Goal: Transaction & Acquisition: Purchase product/service

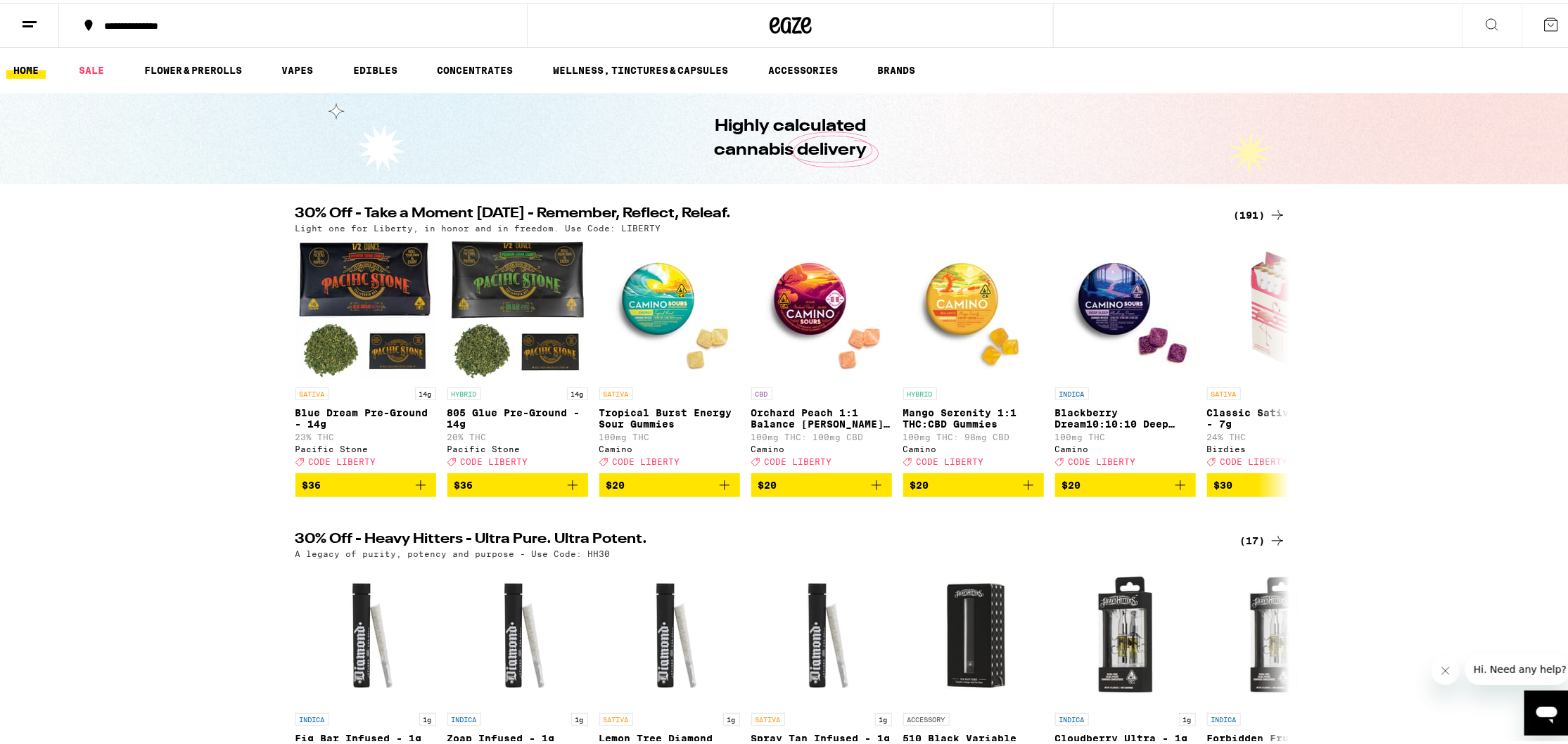
click at [1256, 217] on div "(191)" at bounding box center [1259, 212] width 52 height 17
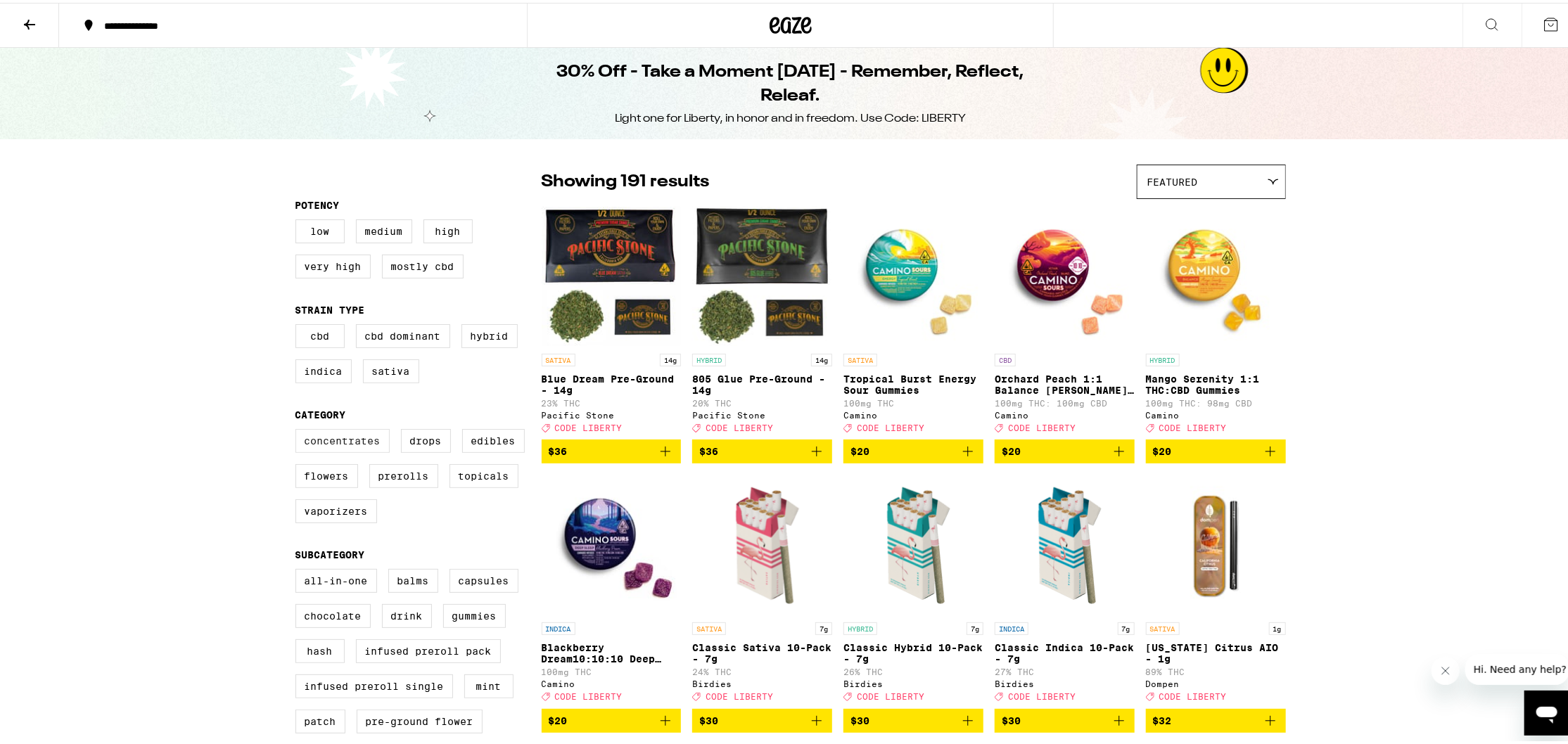
click at [367, 451] on label "Concentrates" at bounding box center [343, 439] width 94 height 24
click at [299, 429] on input "Concentrates" at bounding box center [298, 428] width 1 height 1
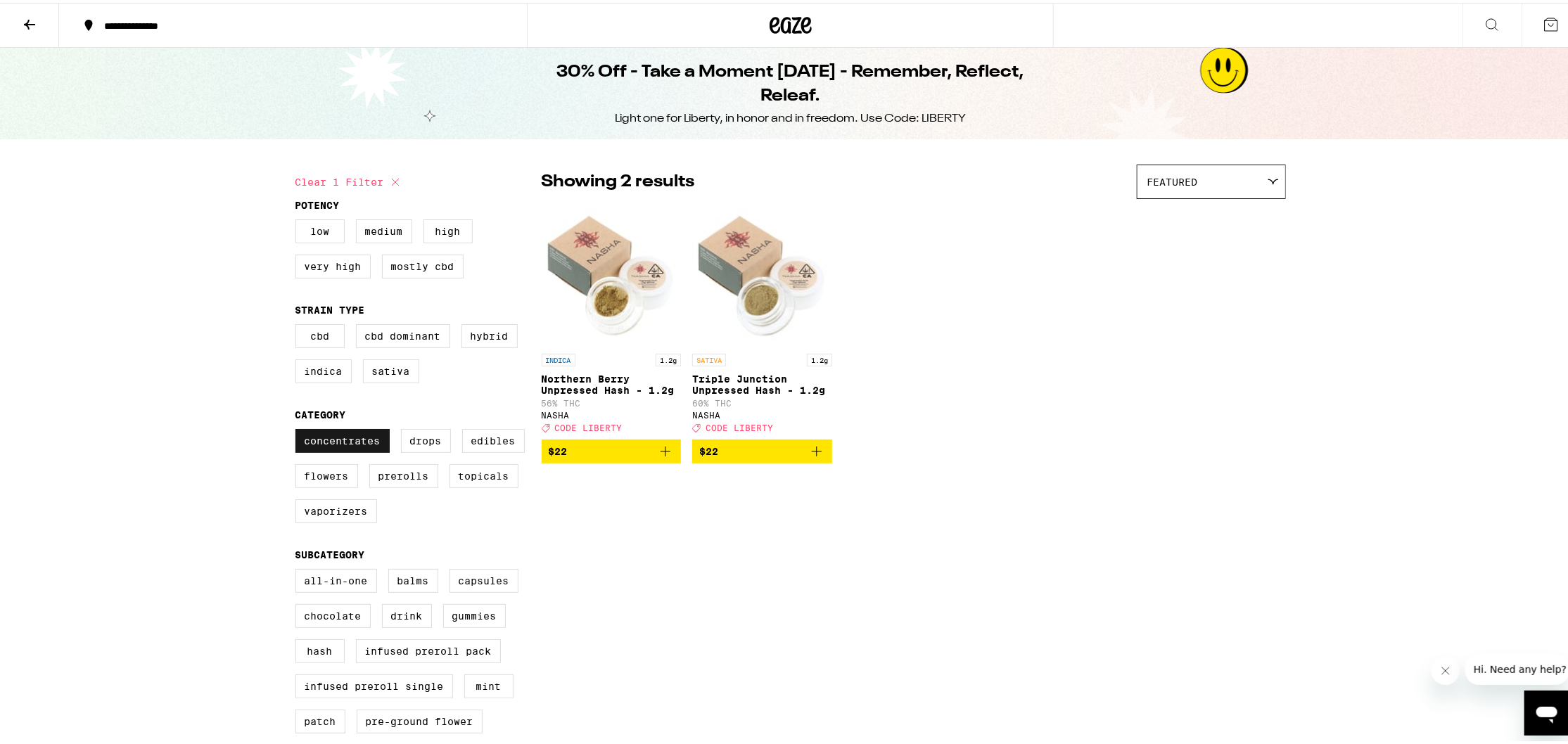
click at [334, 451] on label "Concentrates" at bounding box center [343, 439] width 94 height 24
click at [299, 429] on input "Concentrates" at bounding box center [298, 428] width 1 height 1
checkbox input "false"
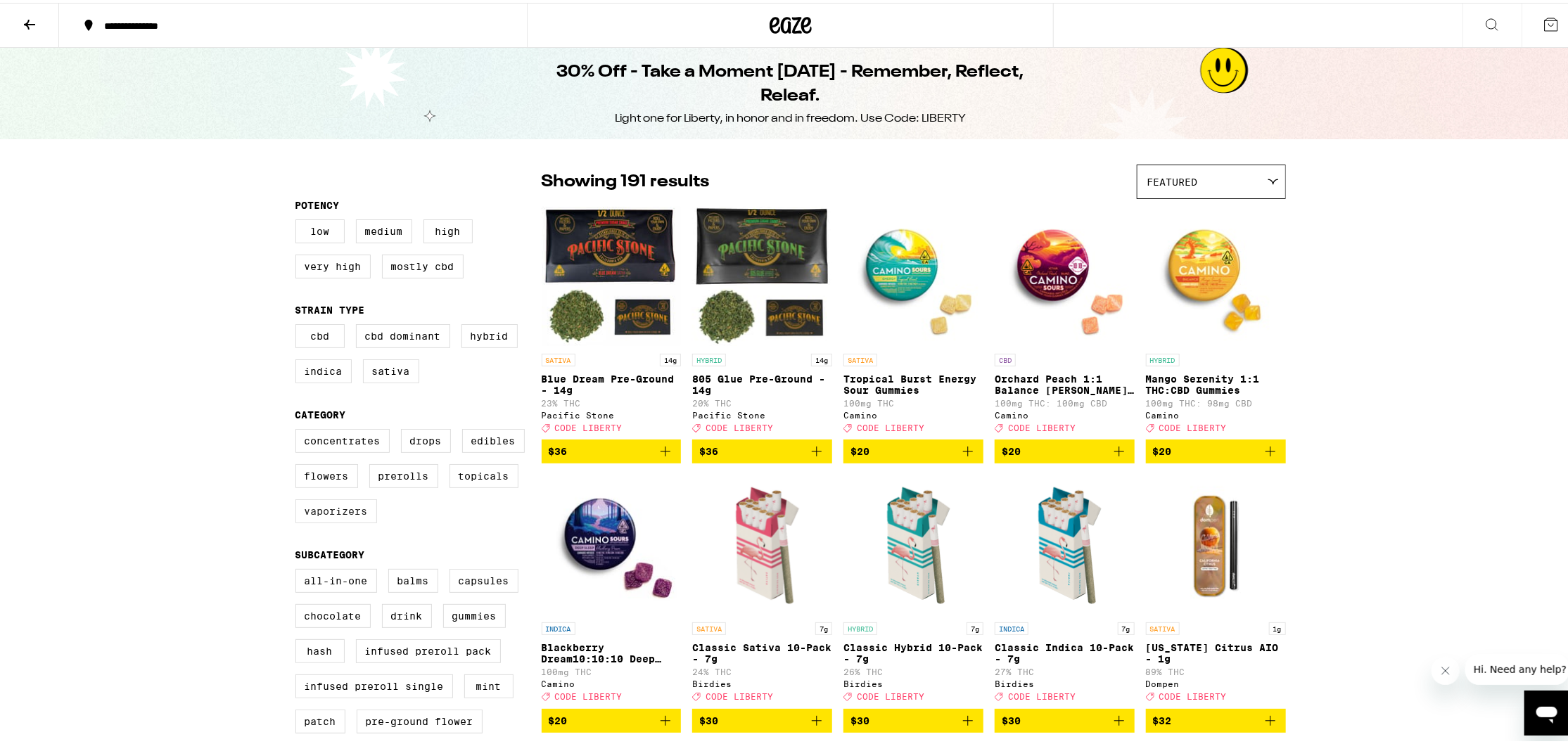
click at [337, 521] on label "Vaporizers" at bounding box center [336, 509] width 81 height 24
click at [299, 429] on input "Vaporizers" at bounding box center [298, 428] width 1 height 1
checkbox input "true"
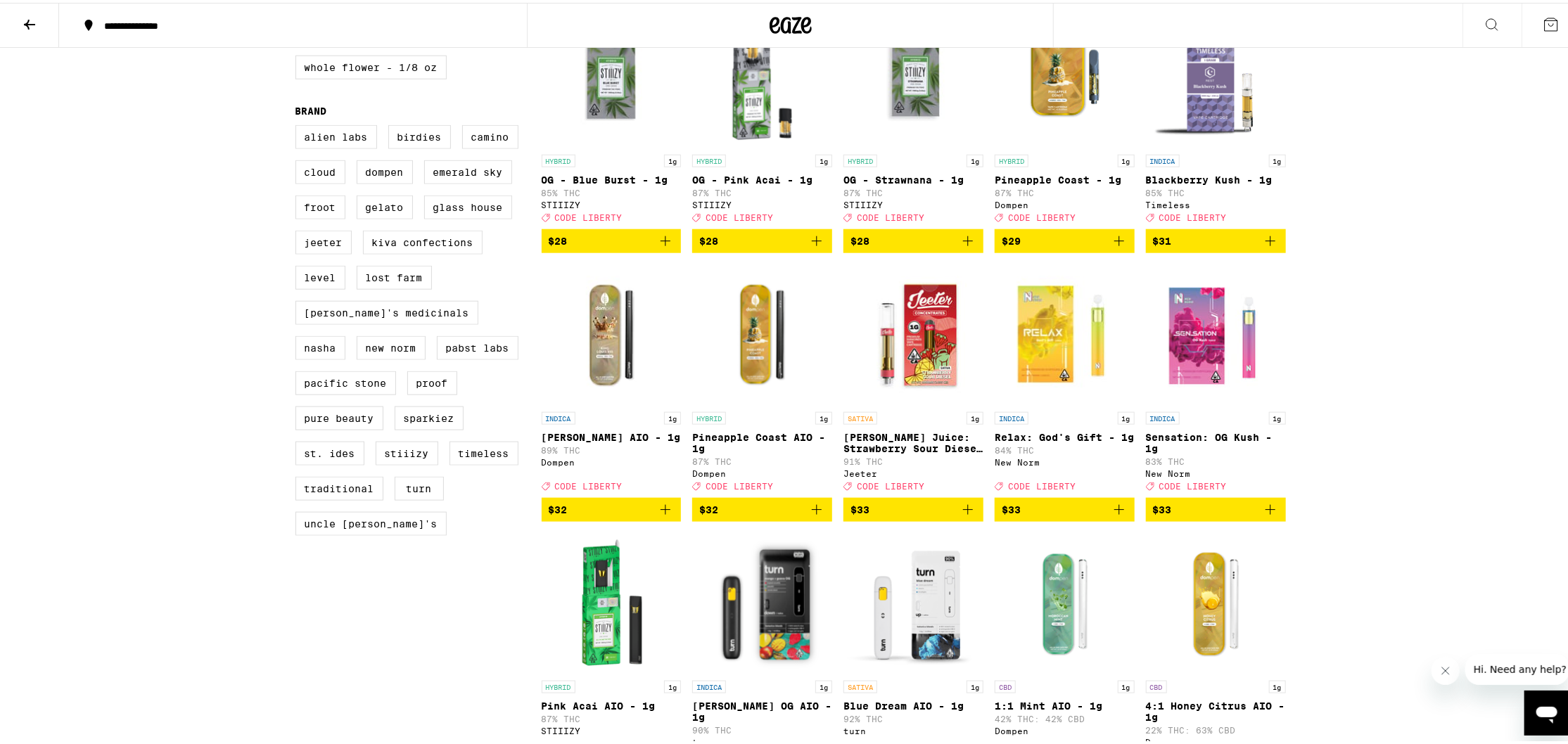
scroll to position [1097, 0]
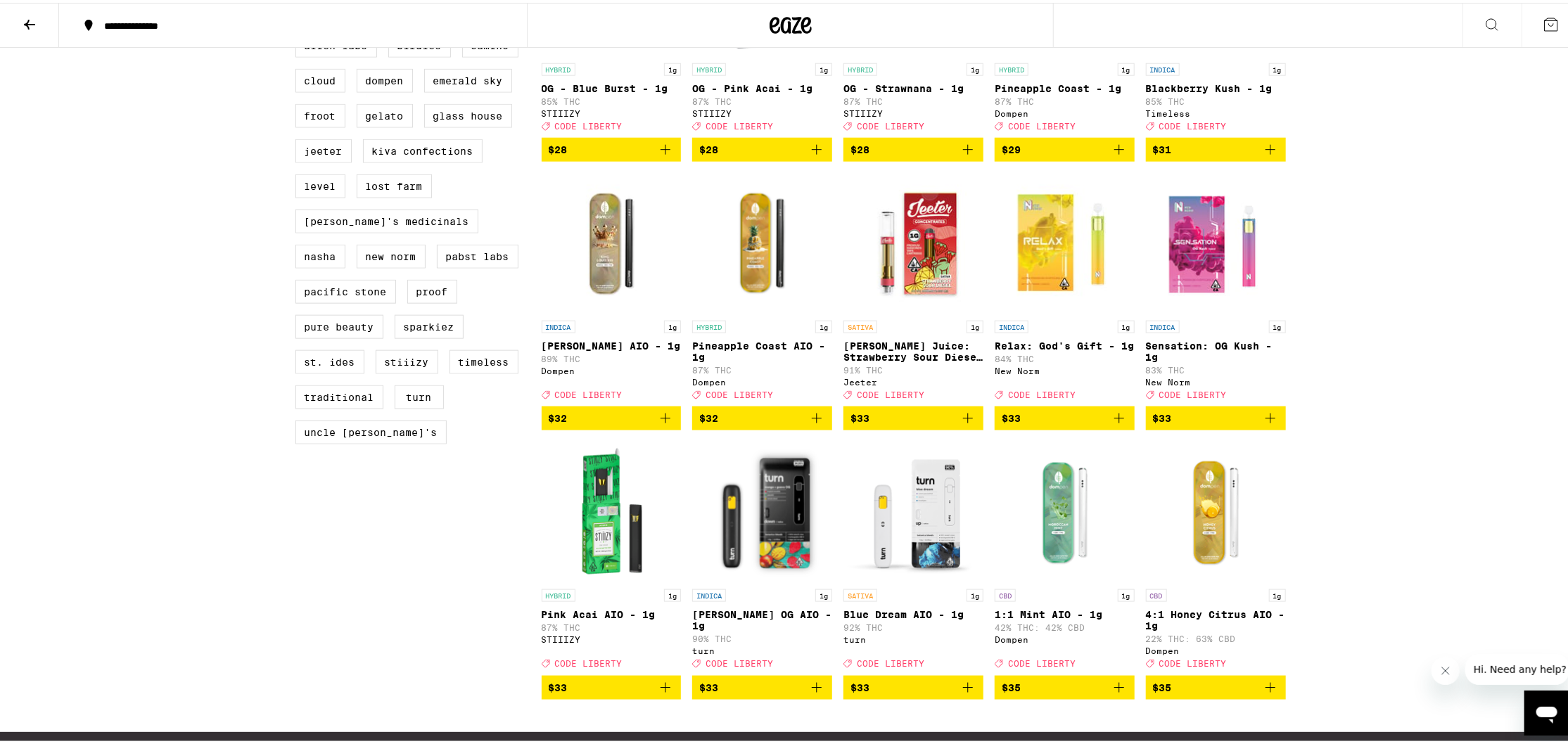
click at [963, 424] on icon "Add to bag" at bounding box center [967, 415] width 17 height 17
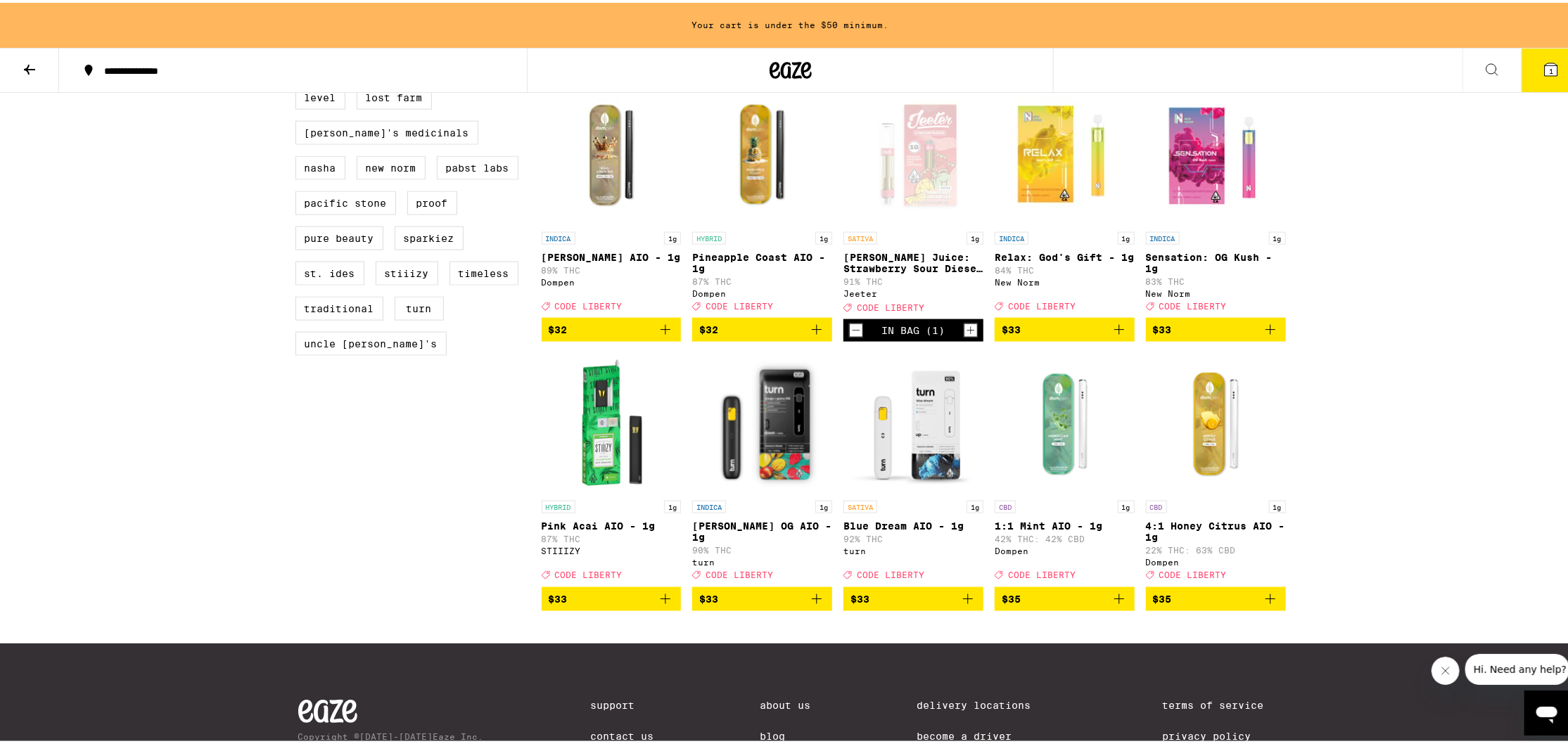
scroll to position [1053, 0]
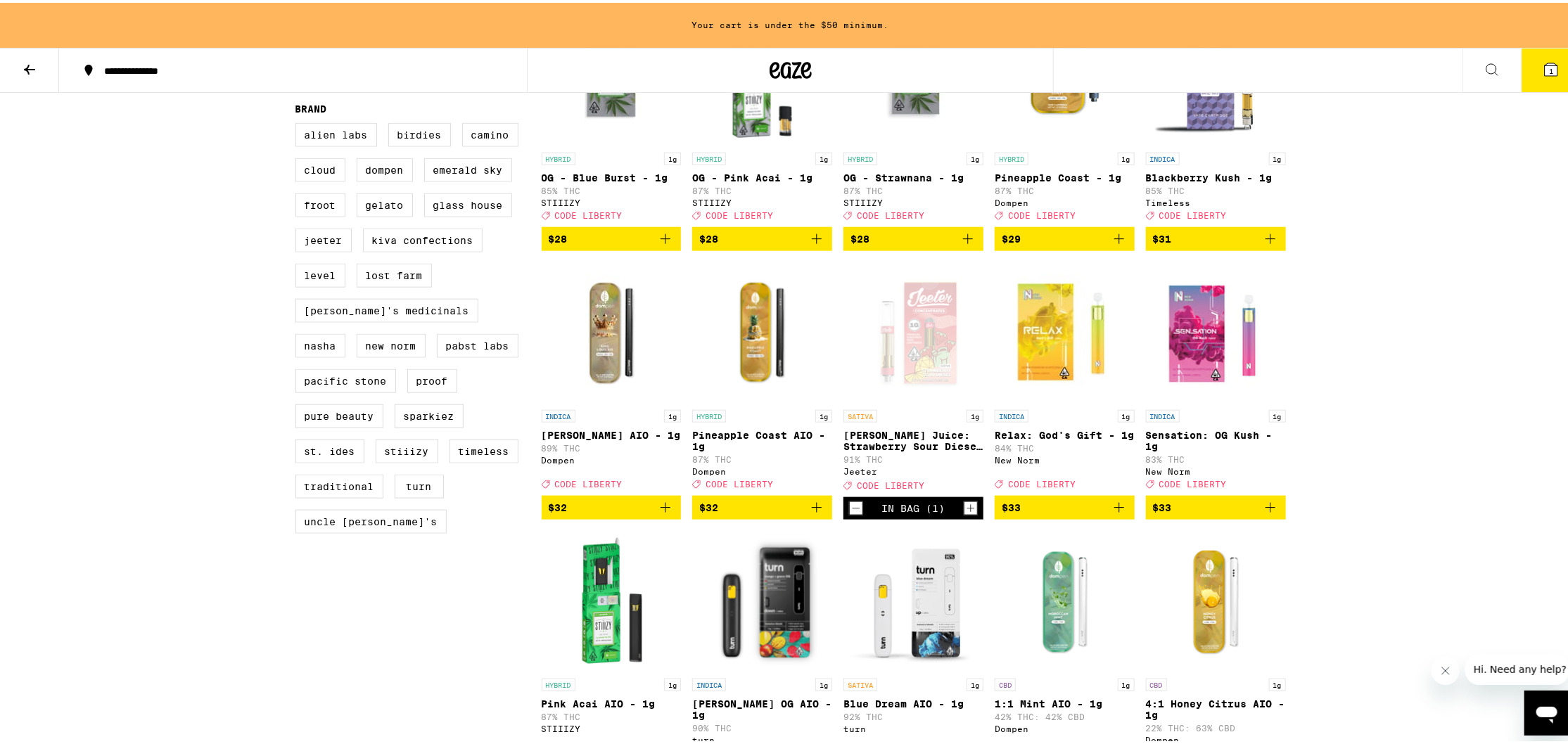
click at [843, 517] on div "In Bag (1)" at bounding box center [914, 506] width 140 height 22
click at [850, 514] on icon "Decrement" at bounding box center [856, 506] width 13 height 17
